Goal: Task Accomplishment & Management: Manage account settings

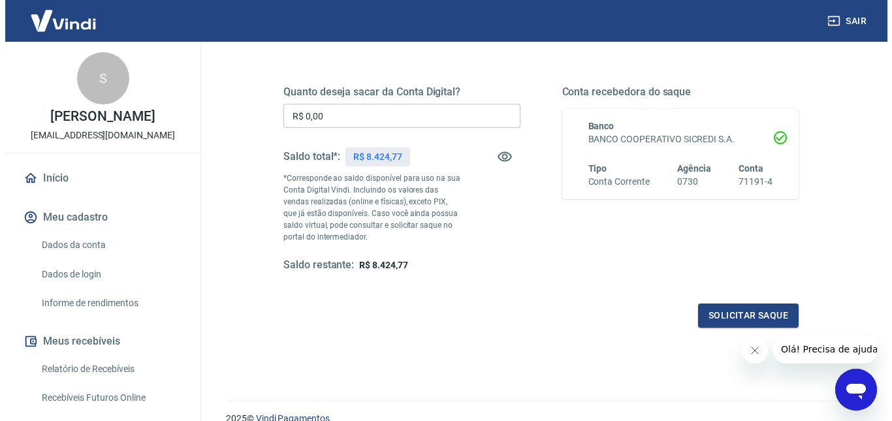
scroll to position [178, 0]
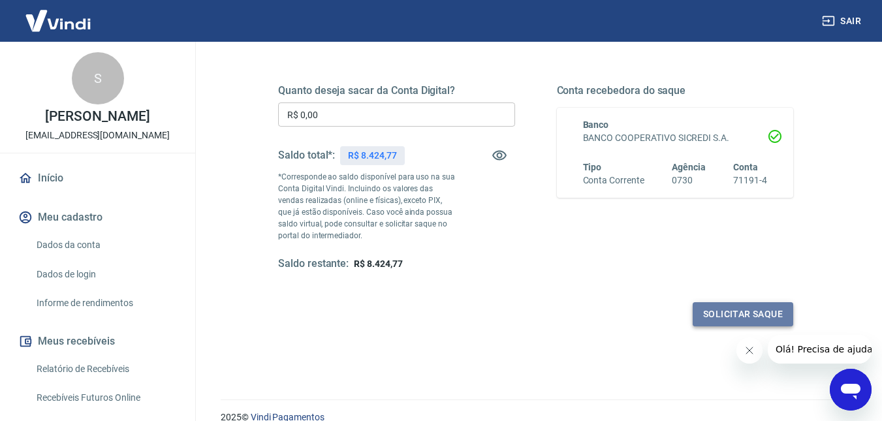
click at [735, 311] on button "Solicitar saque" at bounding box center [743, 314] width 101 height 24
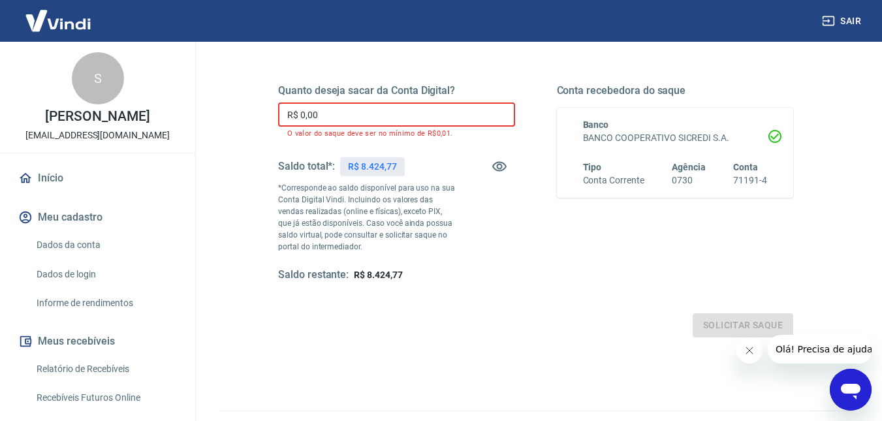
click at [341, 118] on input "R$ 0,00" at bounding box center [396, 115] width 237 height 24
drag, startPoint x: 341, startPoint y: 118, endPoint x: 270, endPoint y: 116, distance: 71.2
click at [270, 116] on div "Quanto deseja sacar da Conta Digital? R$ 0,00 ​ O valor do saque deve ser no mí…" at bounding box center [536, 190] width 547 height 327
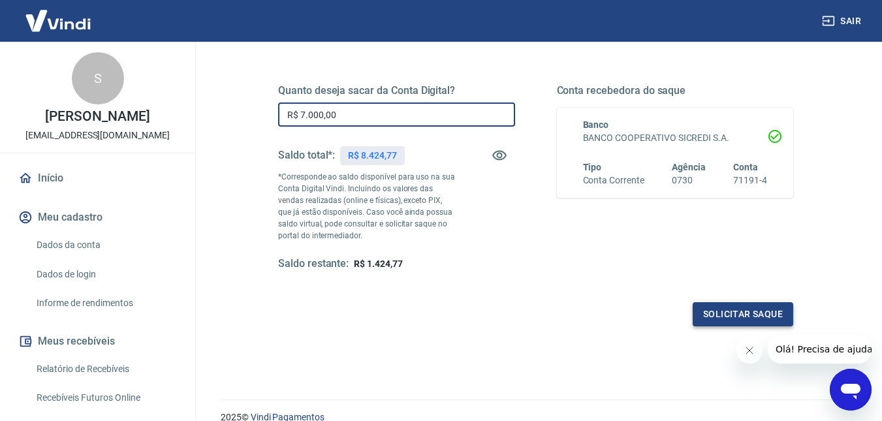
type input "R$ 7.000,00"
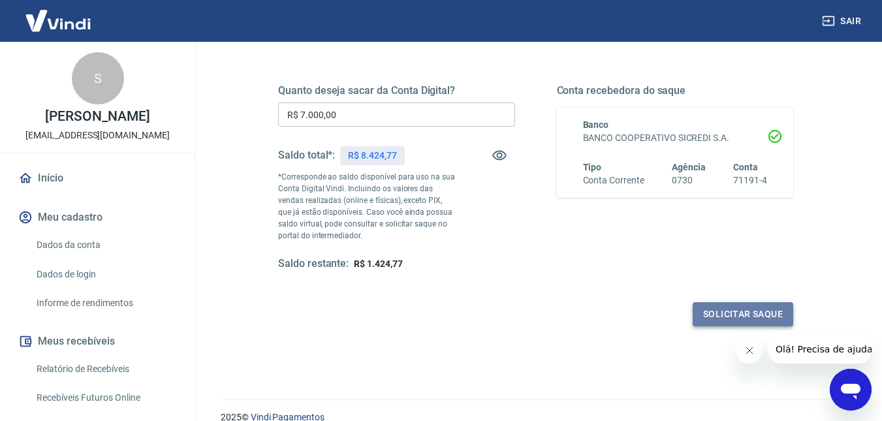
click at [723, 310] on button "Solicitar saque" at bounding box center [743, 314] width 101 height 24
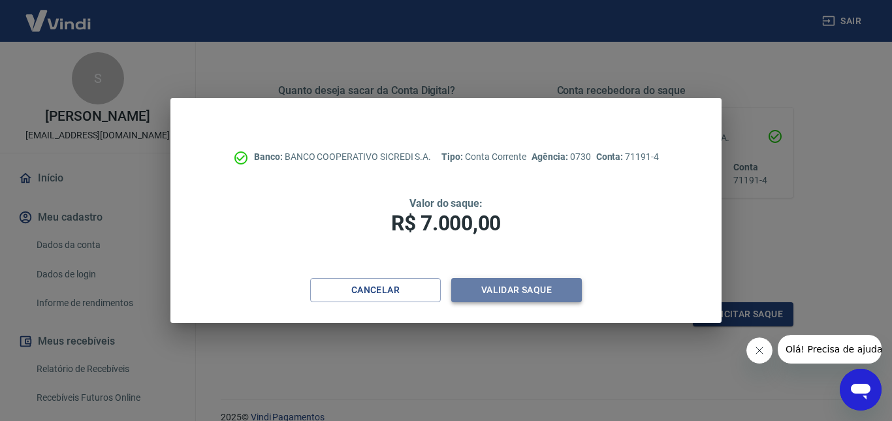
click at [526, 287] on button "Validar saque" at bounding box center [516, 290] width 131 height 24
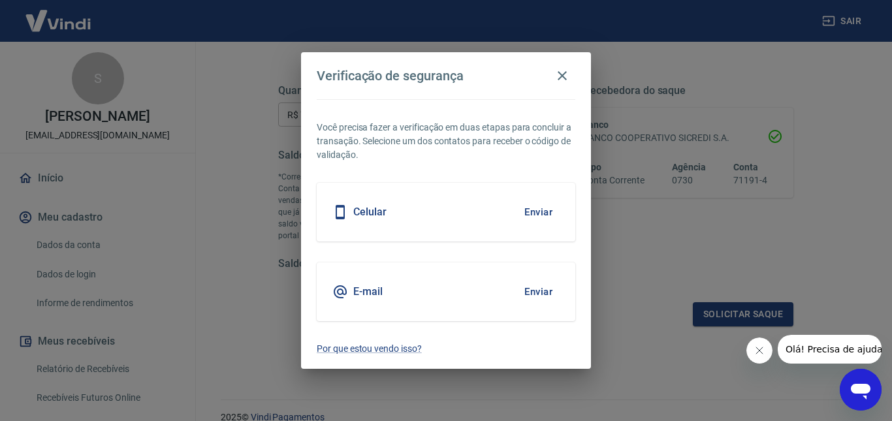
click at [473, 203] on div "Celular Enviar" at bounding box center [446, 212] width 259 height 59
click at [530, 209] on button "Enviar" at bounding box center [538, 212] width 42 height 27
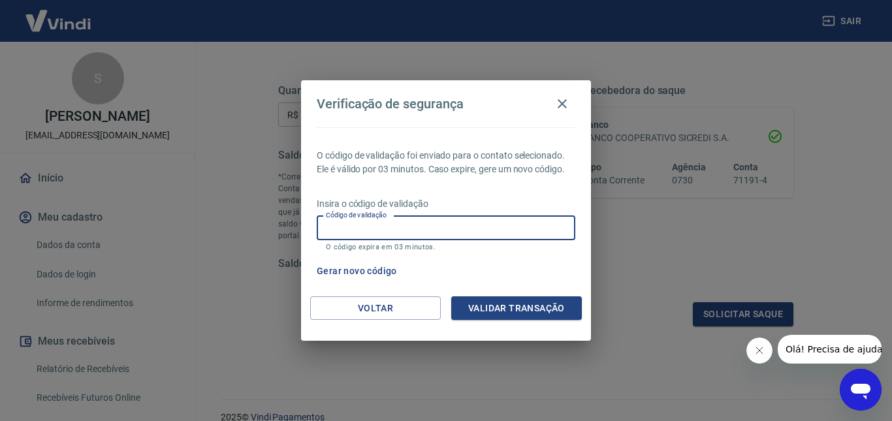
click at [351, 231] on input "Código de validação" at bounding box center [446, 228] width 259 height 24
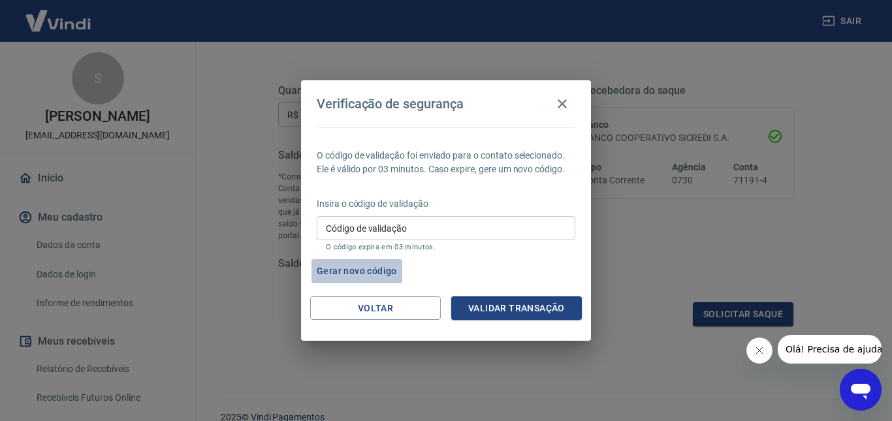
click at [364, 271] on button "Gerar novo código" at bounding box center [357, 271] width 91 height 24
click at [372, 270] on button "Gerar novo código" at bounding box center [357, 271] width 91 height 24
click at [564, 106] on icon "button" at bounding box center [562, 103] width 9 height 9
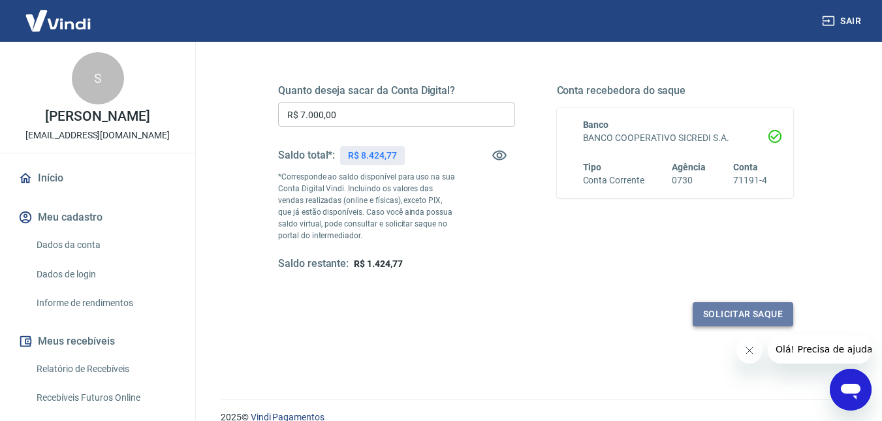
click at [762, 317] on button "Solicitar saque" at bounding box center [743, 314] width 101 height 24
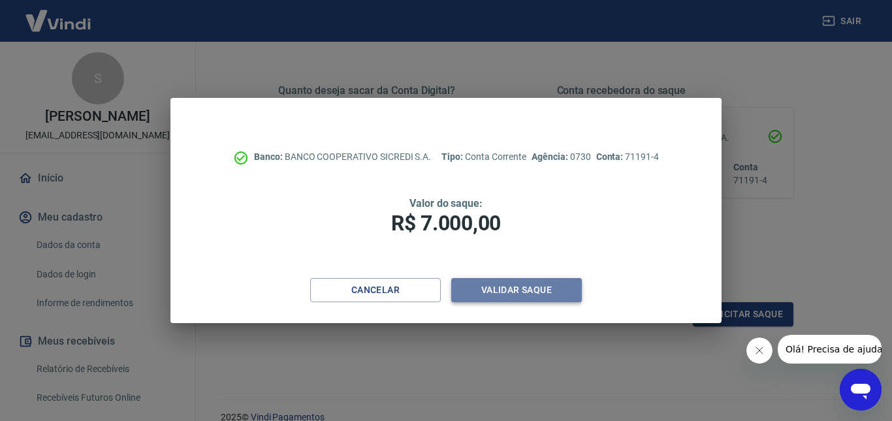
click at [499, 285] on button "Validar saque" at bounding box center [516, 290] width 131 height 24
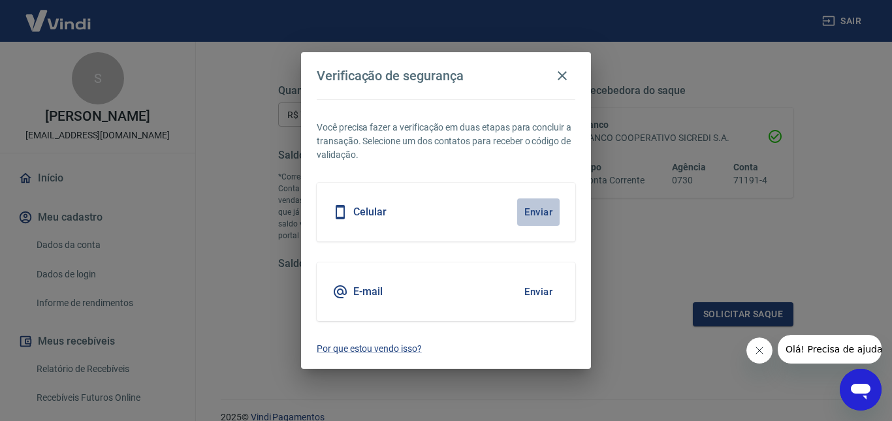
click at [528, 210] on button "Enviar" at bounding box center [538, 212] width 42 height 27
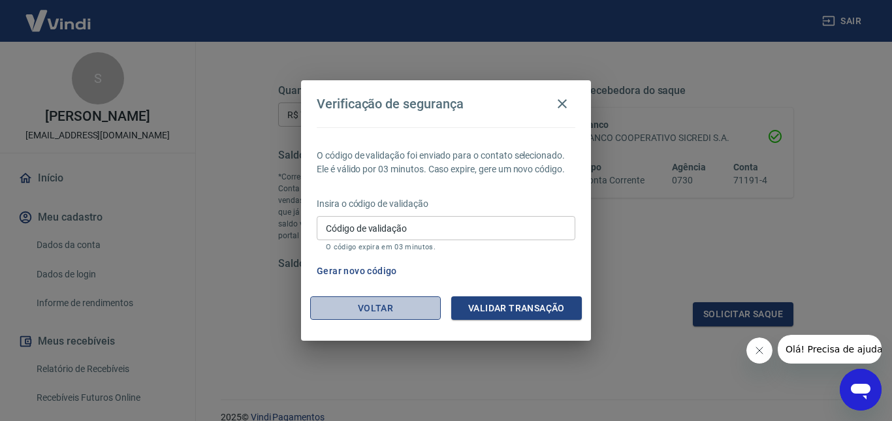
click at [404, 306] on button "Voltar" at bounding box center [375, 309] width 131 height 24
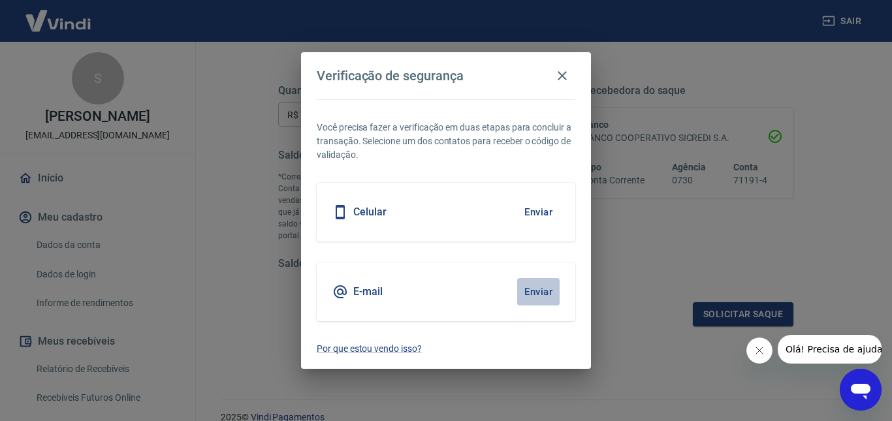
click at [528, 291] on button "Enviar" at bounding box center [538, 291] width 42 height 27
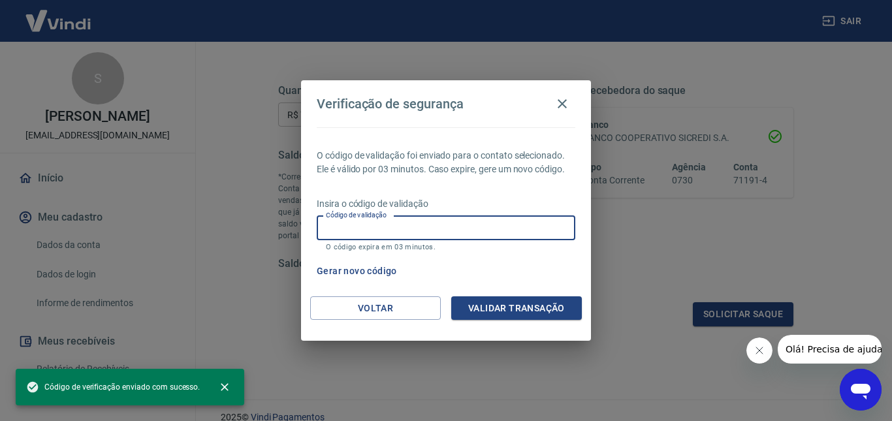
click at [406, 233] on input "Código de validação" at bounding box center [446, 228] width 259 height 24
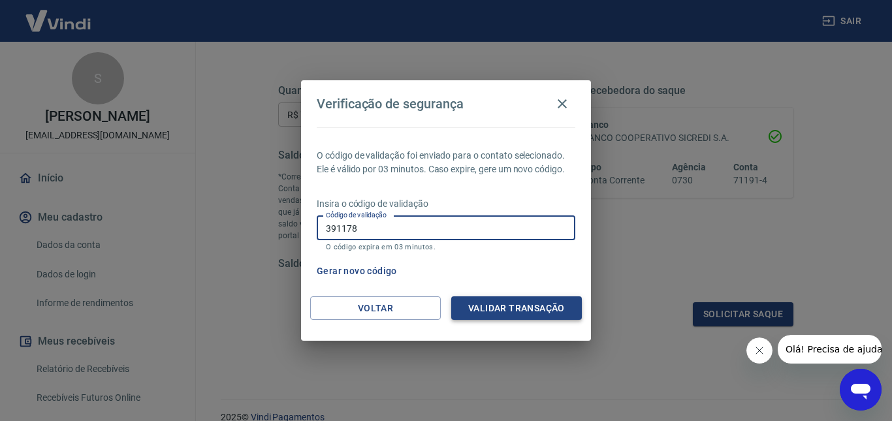
type input "391178"
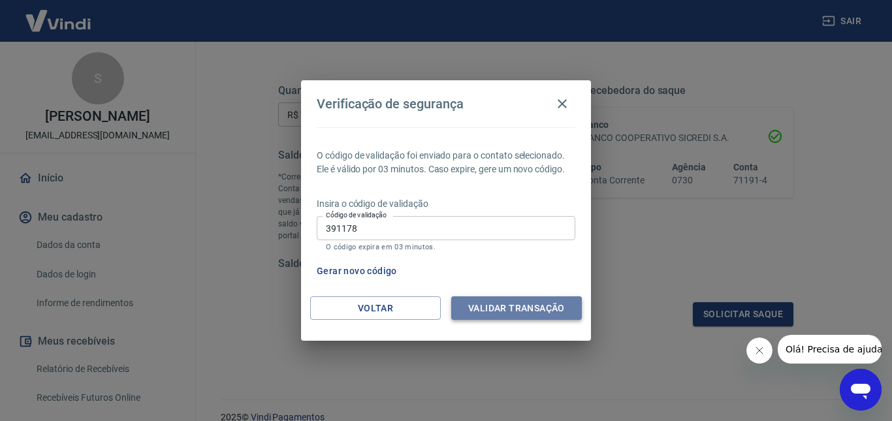
click at [498, 308] on button "Validar transação" at bounding box center [516, 309] width 131 height 24
